Goal: Check status

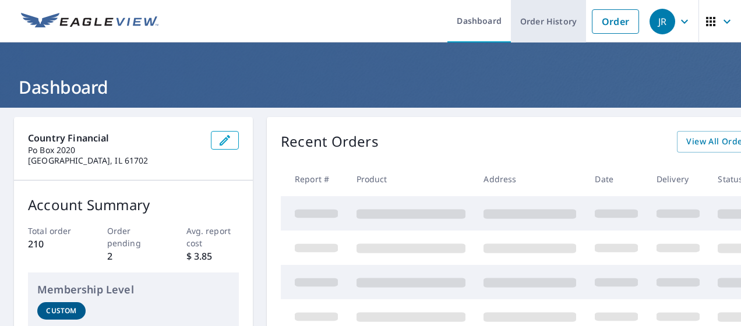
drag, startPoint x: 0, startPoint y: 0, endPoint x: 551, endPoint y: 29, distance: 551.8
click at [551, 29] on link "Order History" at bounding box center [548, 21] width 75 height 43
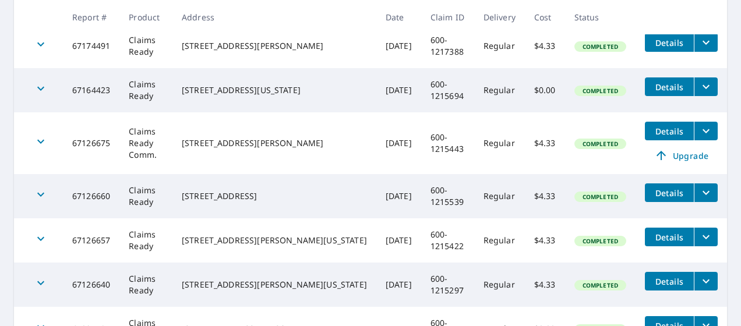
scroll to position [397, 0]
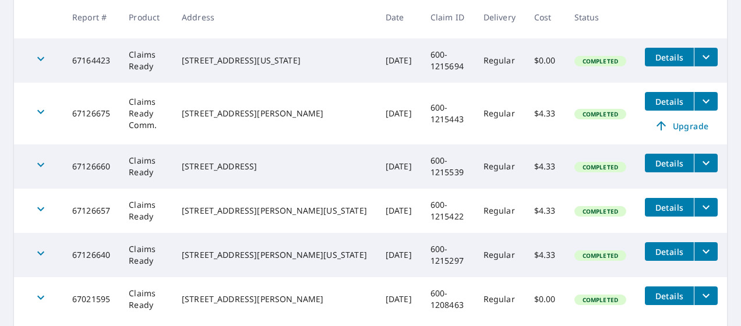
click at [658, 103] on span "Details" at bounding box center [669, 101] width 35 height 11
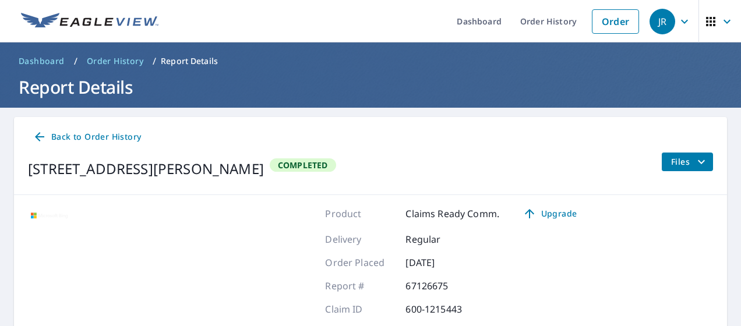
click at [38, 133] on icon at bounding box center [40, 137] width 14 height 14
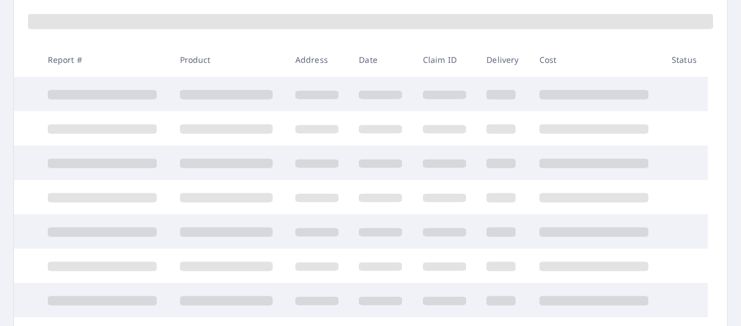
scroll to position [175, 0]
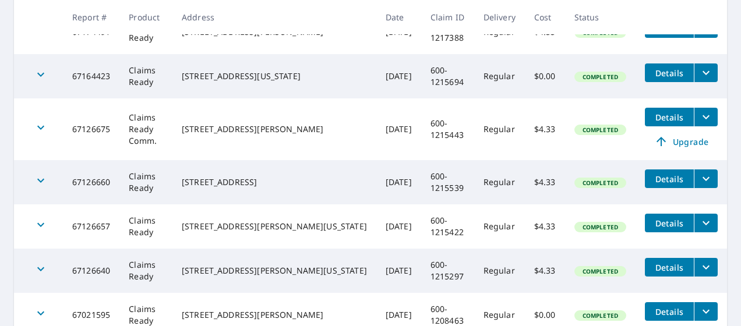
scroll to position [408, 0]
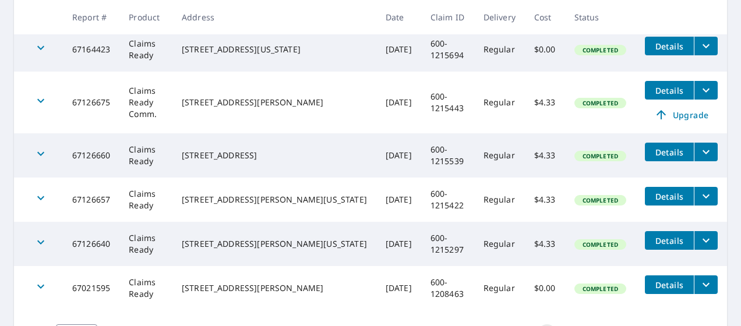
click at [699, 238] on icon "filesDropdownBtn-67126640" at bounding box center [706, 241] width 14 height 14
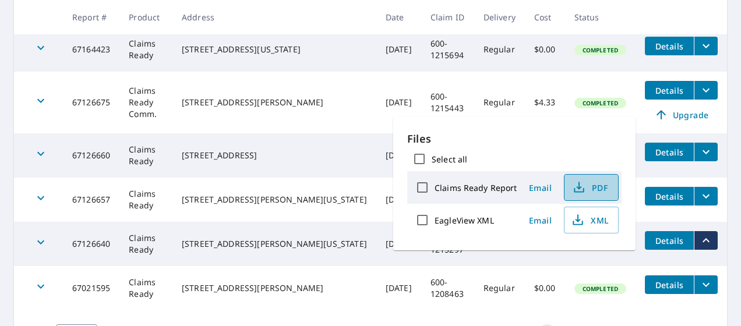
click at [578, 191] on icon "button" at bounding box center [579, 188] width 14 height 14
